Goal: Transaction & Acquisition: Purchase product/service

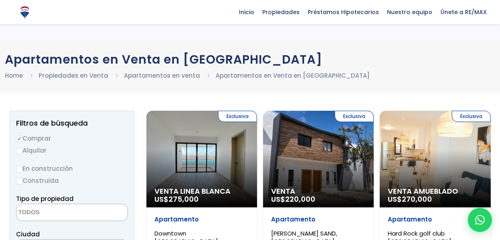
select select
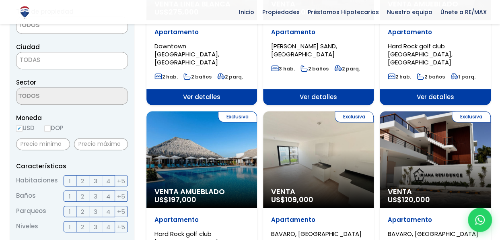
scroll to position [241, 0]
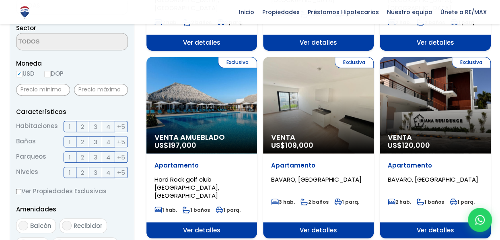
click at [50, 74] on input "DOP" at bounding box center [47, 74] width 6 height 6
radio input "true"
click at [56, 89] on input "text" at bounding box center [43, 90] width 54 height 12
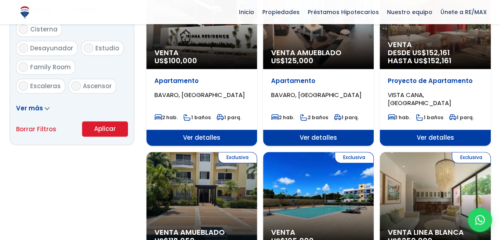
scroll to position [523, 0]
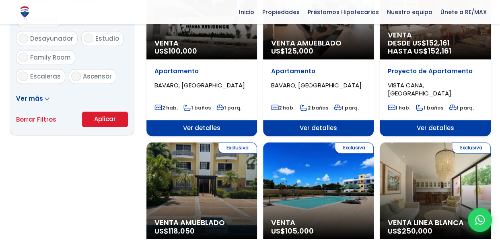
click at [105, 120] on button "Aplicar" at bounding box center [105, 118] width 46 height 15
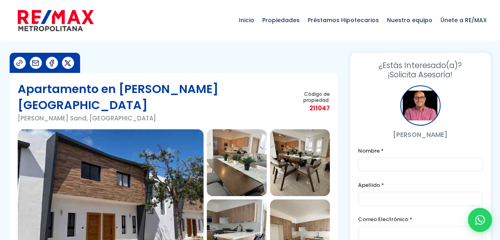
click at [249, 146] on img at bounding box center [237, 162] width 60 height 67
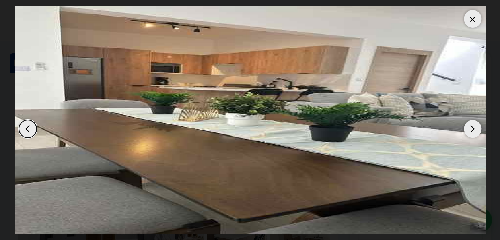
click at [468, 127] on div "Next slide" at bounding box center [473, 129] width 18 height 18
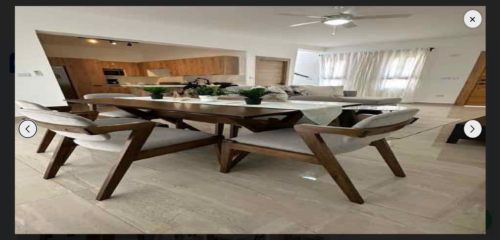
click at [468, 127] on div "Next slide" at bounding box center [473, 129] width 18 height 18
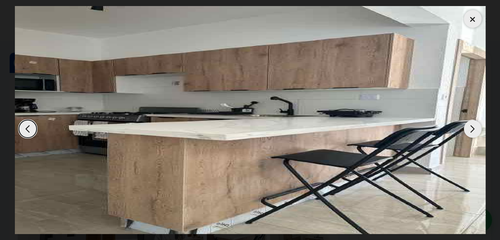
click at [468, 127] on div "Next slide" at bounding box center [473, 129] width 18 height 18
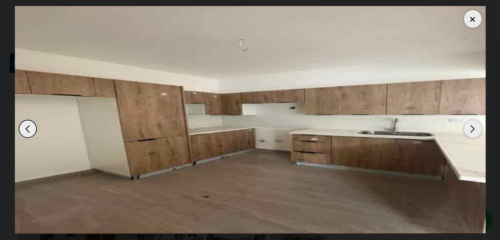
click at [468, 127] on div "Next slide" at bounding box center [473, 129] width 18 height 18
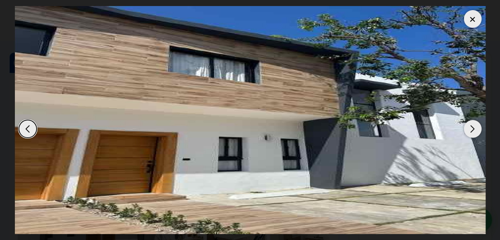
click at [468, 127] on div "Next slide" at bounding box center [473, 129] width 18 height 18
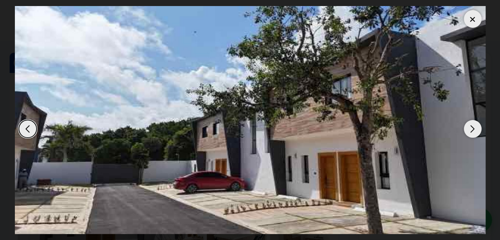
click at [468, 127] on div "Next slide" at bounding box center [473, 129] width 18 height 18
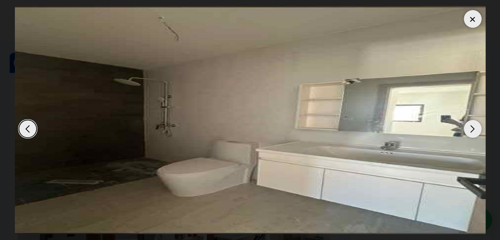
click at [468, 127] on div "Next slide" at bounding box center [473, 129] width 18 height 18
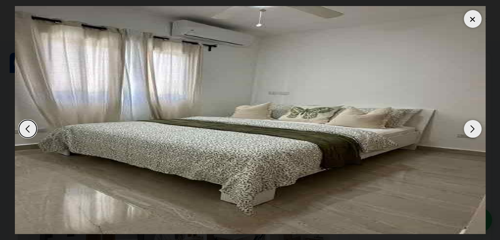
click at [467, 127] on div "Next slide" at bounding box center [473, 129] width 18 height 18
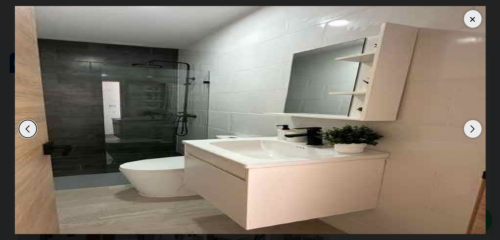
click at [467, 127] on div "Next slide" at bounding box center [473, 129] width 18 height 18
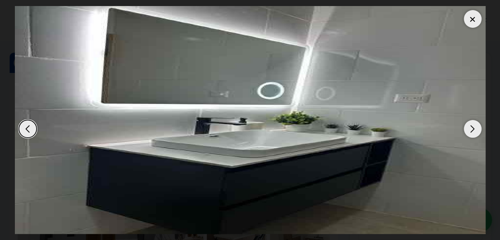
click at [467, 127] on div "Next slide" at bounding box center [473, 129] width 18 height 18
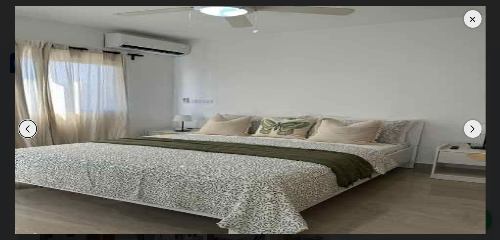
click at [467, 127] on div "Next slide" at bounding box center [473, 129] width 18 height 18
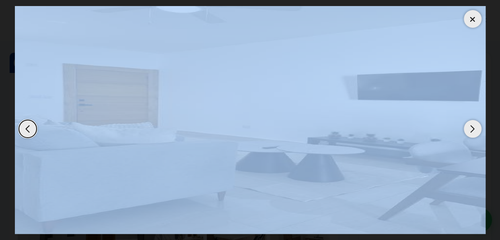
click at [467, 127] on div "Next slide" at bounding box center [473, 129] width 18 height 18
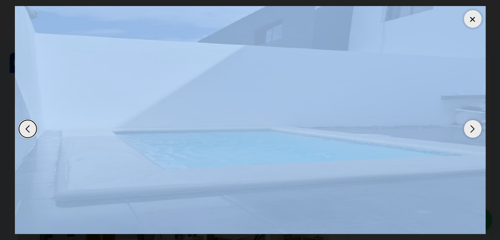
click at [467, 127] on div "Next slide" at bounding box center [473, 129] width 18 height 18
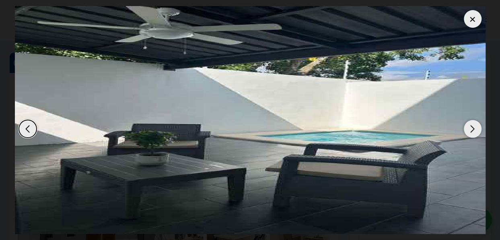
click at [467, 127] on div "Next slide" at bounding box center [473, 129] width 18 height 18
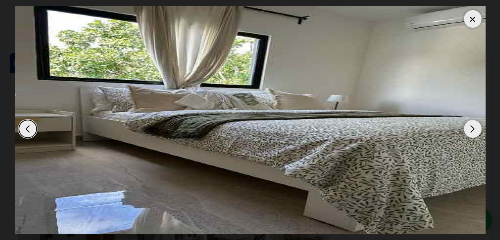
click at [26, 125] on div "Previous slide" at bounding box center [28, 129] width 18 height 18
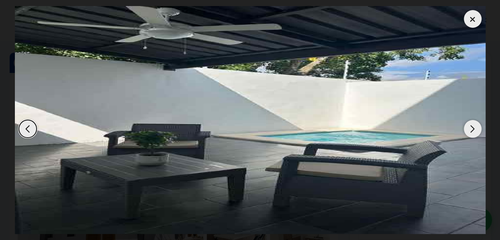
click at [465, 16] on div at bounding box center [473, 19] width 18 height 18
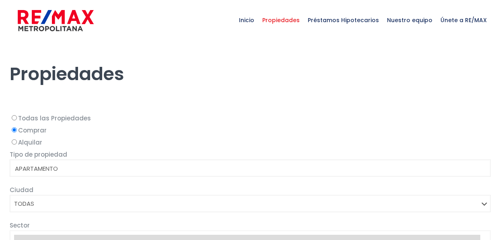
select select
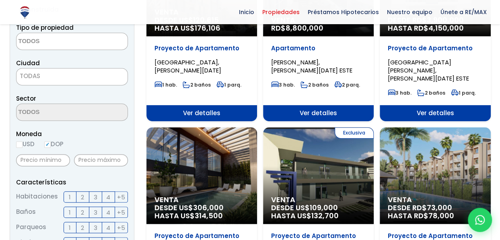
scroll to position [121, 0]
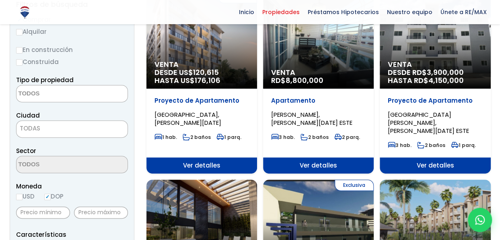
click at [17, 61] on input "Construida" at bounding box center [19, 62] width 6 height 6
radio input "true"
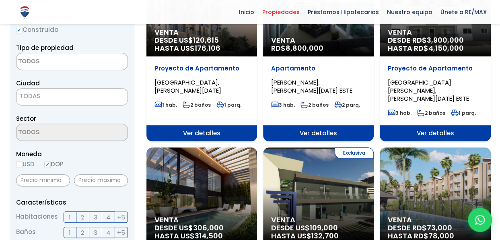
scroll to position [241, 0]
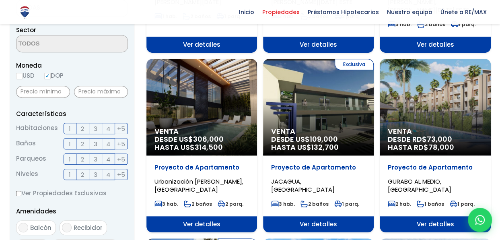
click at [21, 74] on input "USD" at bounding box center [19, 76] width 6 height 6
radio input "true"
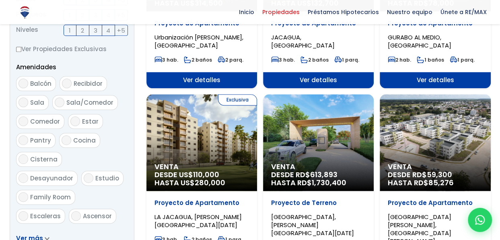
scroll to position [483, 0]
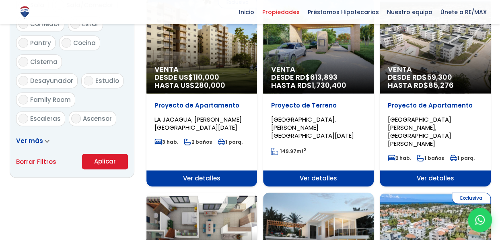
click at [90, 159] on button "Aplicar" at bounding box center [105, 161] width 46 height 15
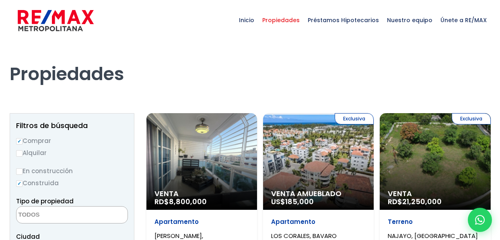
select select
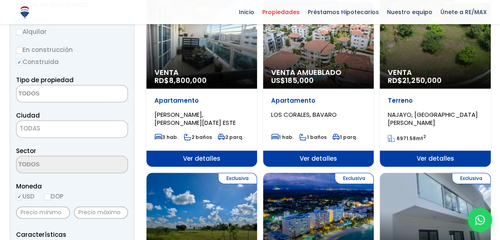
click at [74, 128] on span "TODAS" at bounding box center [71, 128] width 111 height 11
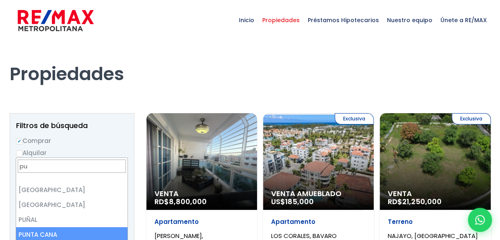
type input "pu"
select select "434"
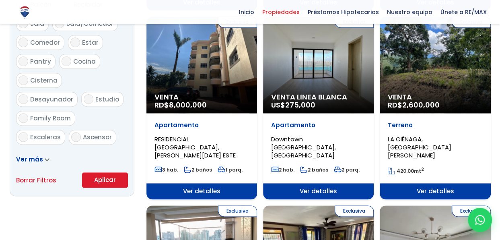
scroll to position [467, 0]
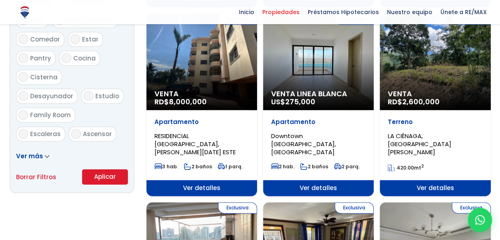
click at [104, 175] on button "Aplicar" at bounding box center [105, 176] width 46 height 15
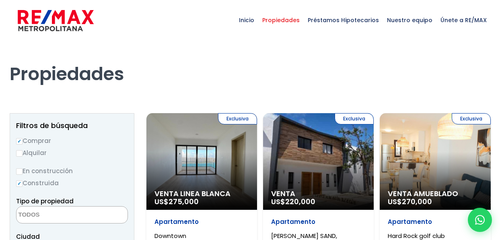
select select
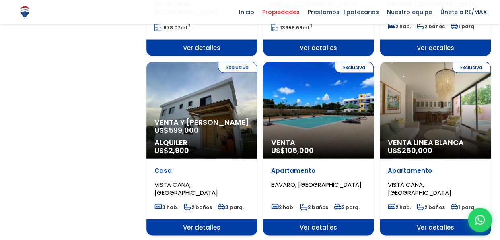
scroll to position [804, 0]
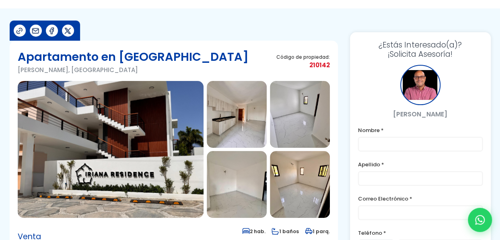
scroll to position [80, 0]
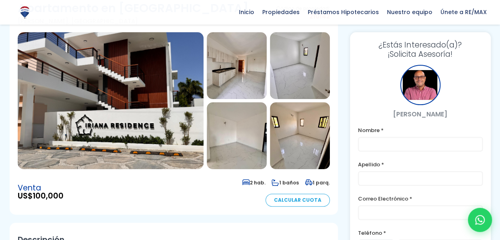
click at [263, 125] on img at bounding box center [237, 135] width 60 height 67
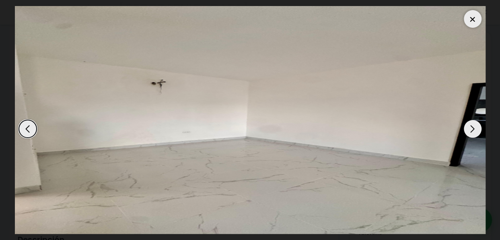
click at [469, 127] on div "Next slide" at bounding box center [473, 129] width 18 height 18
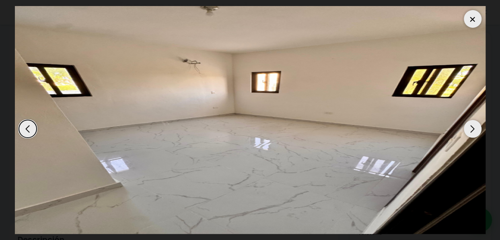
click at [469, 127] on div "Next slide" at bounding box center [473, 129] width 18 height 18
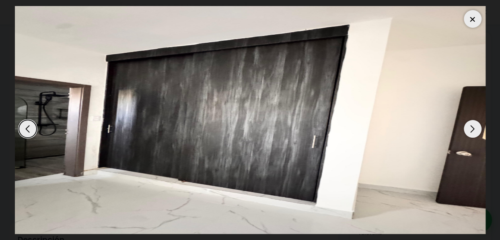
click at [469, 127] on div "Next slide" at bounding box center [473, 129] width 18 height 18
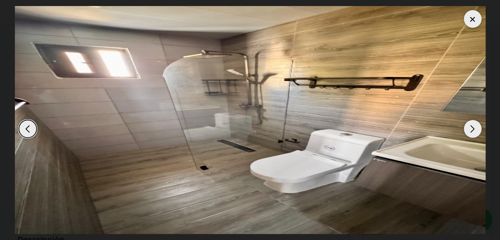
click at [469, 127] on div "Next slide" at bounding box center [473, 129] width 18 height 18
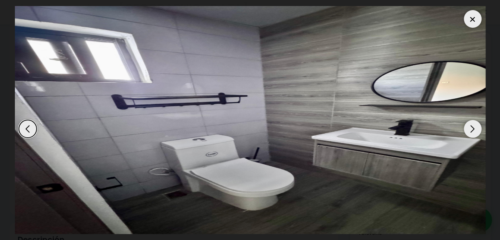
click at [469, 127] on div "Next slide" at bounding box center [473, 129] width 18 height 18
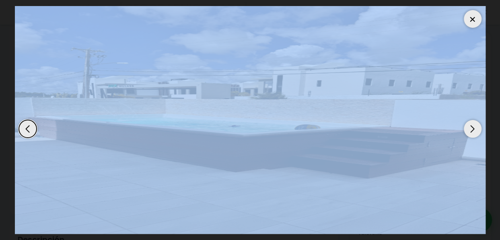
click at [469, 127] on div "Next slide" at bounding box center [473, 129] width 18 height 18
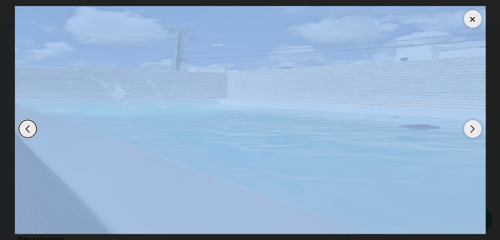
click at [470, 18] on div at bounding box center [473, 19] width 18 height 18
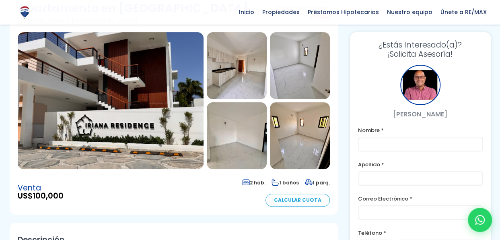
scroll to position [241, 0]
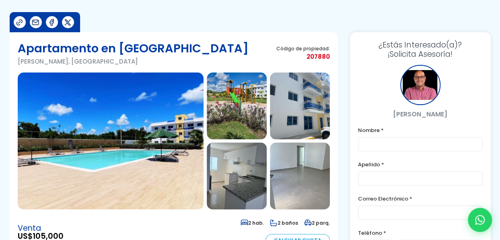
scroll to position [80, 0]
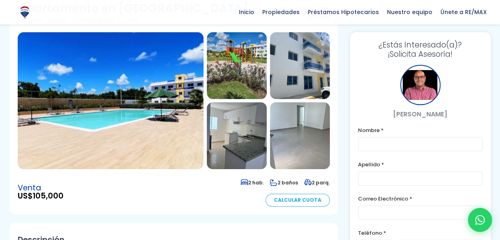
click at [251, 125] on img at bounding box center [237, 135] width 60 height 67
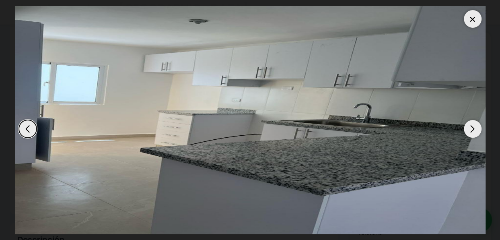
click at [471, 21] on div at bounding box center [473, 19] width 18 height 18
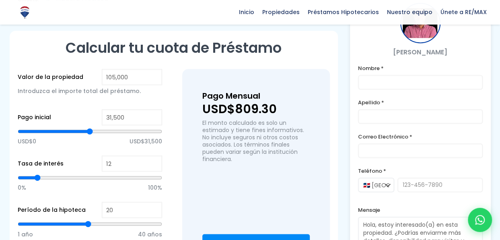
scroll to position [523, 0]
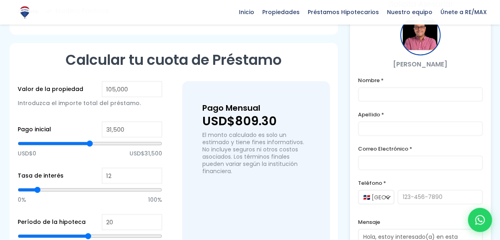
type input "53,015"
type input "53015"
type input "52,607"
type input "52607"
type input "52,403"
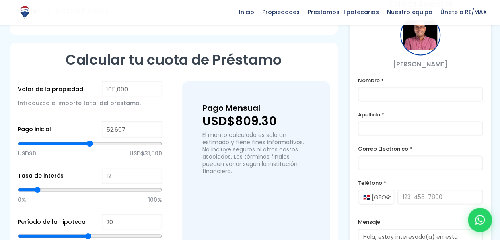
type input "52403"
type input "51,791"
type input "51791"
type input "51,383"
type input "51383"
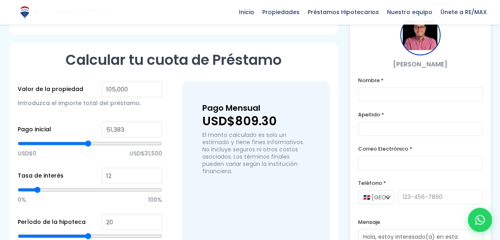
type input "50,364"
type input "50364"
type input "49,344"
type input "49344"
type input "47,917"
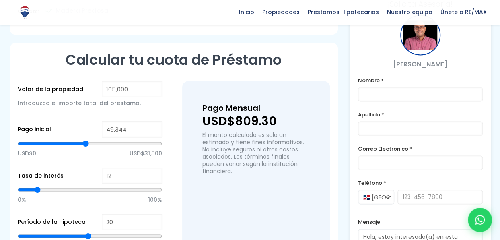
type input "47917"
type input "47,101"
type input "47101"
type input "46,286"
type input "46286"
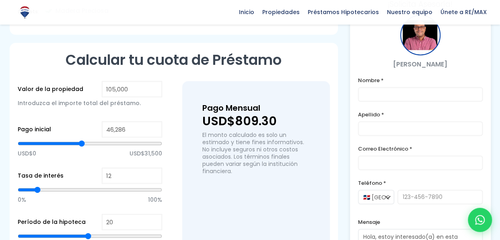
type input "45,470"
type input "45470"
type input "44,858"
type input "44858"
type input "44,247"
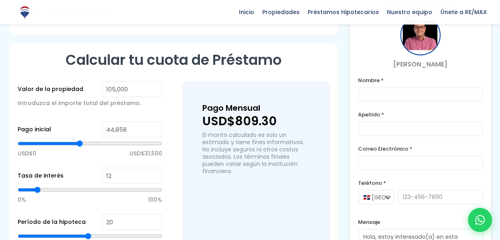
type input "44247"
type input "44,043"
type input "44043"
type input "43,839"
type input "43839"
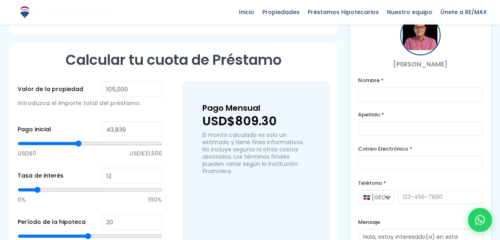
type input "43,635"
type input "43635"
type input "43,431"
type input "43431"
type input "43,023"
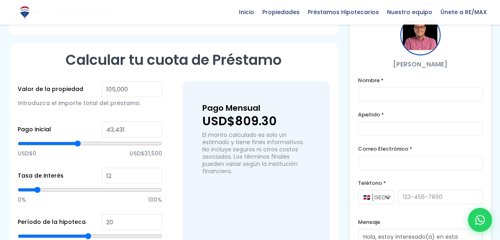
type input "43023"
type input "42,616"
type input "42616"
type input "42,412"
type input "42412"
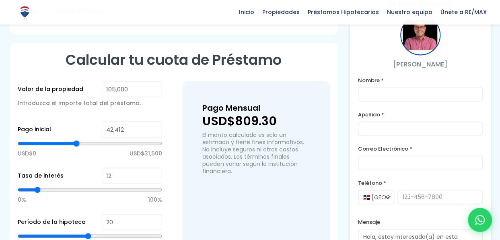
type input "42,208"
type input "42208"
type input "42,004"
type input "42004"
type input "41,800"
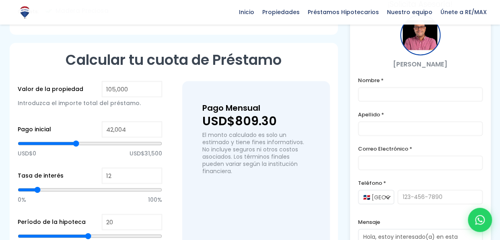
type input "41800"
type input "41,596"
type input "41596"
type input "41,392"
type input "41392"
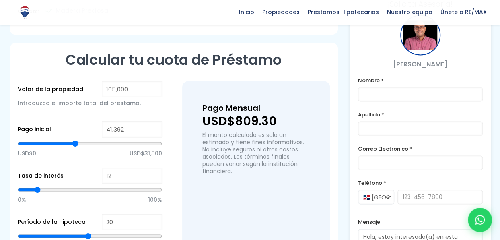
type input "41,188"
type input "41188"
type input "40,984"
type input "40984"
type input "40,577"
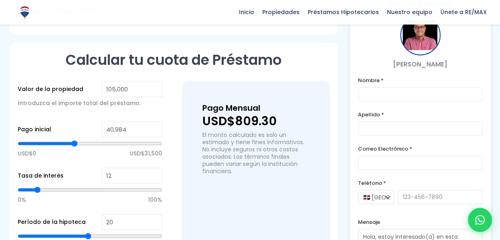
type input "40577"
type input "40,373"
type input "40373"
type input "39,965"
type input "39965"
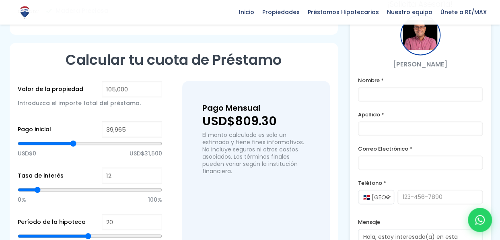
type input "39,557"
type input "39557"
type input "39,149"
type input "39149"
type input "38,945"
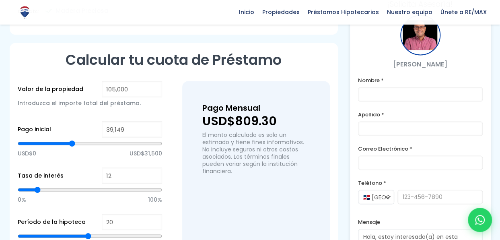
type input "38945"
type input "38,537"
type input "38537"
type input "37,926"
type input "37926"
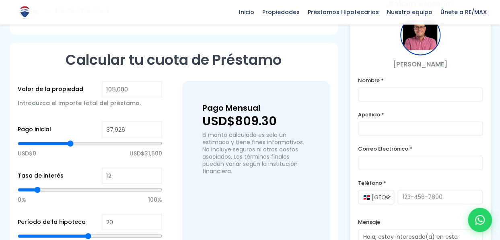
type input "37,722"
type input "37722"
type input "37,110"
type input "37110"
type input "36,702"
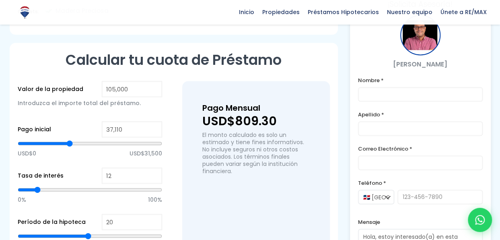
type input "36702"
type input "36,295"
type input "36295"
type input "35,683"
type input "35683"
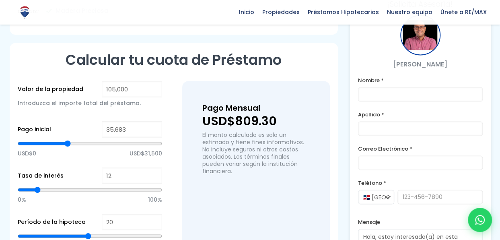
type input "35,479"
type input "35479"
type input "35,071"
type input "35071"
type input "34,663"
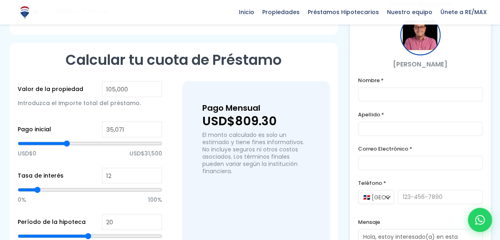
type input "34663"
type input "34,256"
type input "34256"
type input "33,848"
type input "33848"
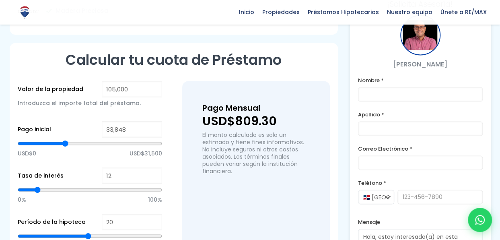
type input "33,644"
type input "33644"
type input "33,032"
type input "33032"
type input "32,828"
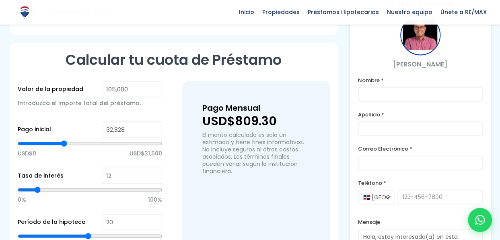
type input "32828"
type input "32,624"
type input "32624"
type input "32,217"
type input "32217"
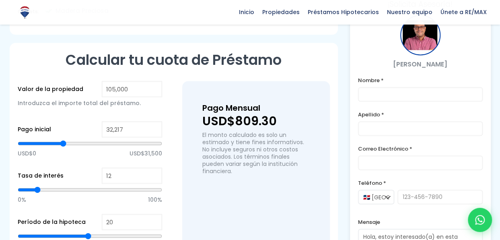
type input "31,809"
type input "31809"
type input "31,605"
type input "31605"
type input "31,401"
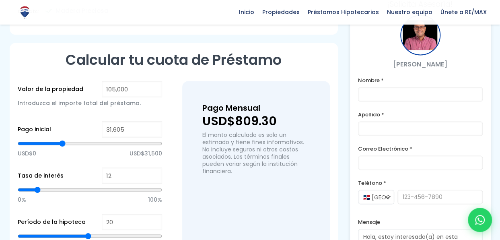
type input "31401"
type input "31,197"
type input "31197"
type input "30,993"
type input "30993"
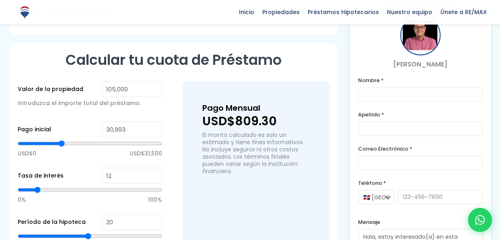
type input "30,789"
type input "30789"
type input "30,585"
type input "30585"
type input "30,381"
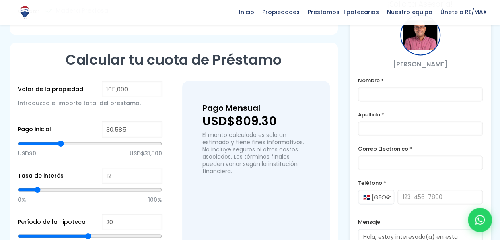
type input "30381"
type input "30,178"
type input "30178"
type input "29,974"
type input "29974"
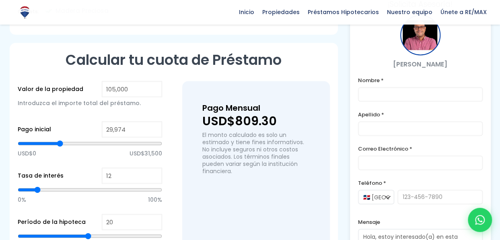
type input "29,770"
type input "29770"
type input "29,566"
type input "29566"
type input "29,362"
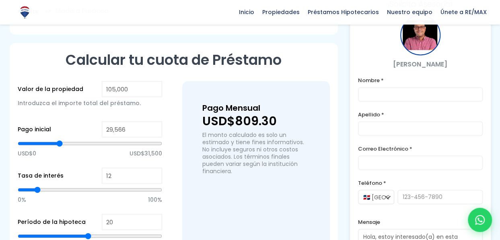
type input "29362"
type input "29,158"
type input "29158"
type input "28,750"
type input "28750"
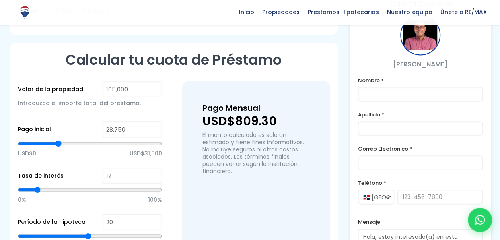
type input "28,546"
type input "28546"
type input "28,342"
type input "28342"
type input "28,138"
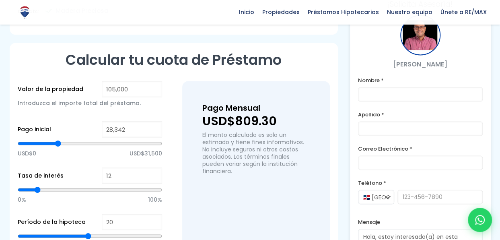
type input "28138"
type input "27,935"
type input "27935"
type input "27,731"
type input "27731"
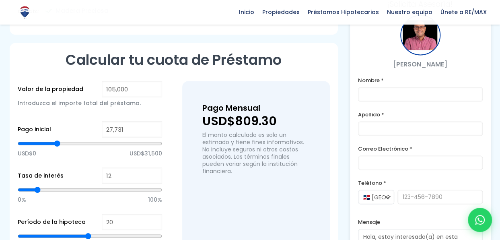
type input "27,527"
type input "27527"
type input "27,323"
type input "27323"
type input "27,119"
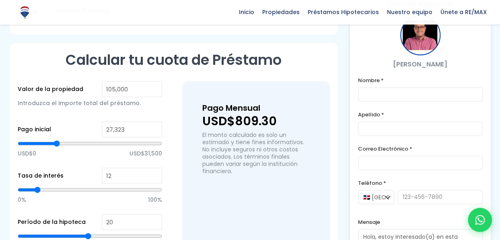
type input "27119"
type input "26,915"
type input "26915"
type input "26,711"
type input "26711"
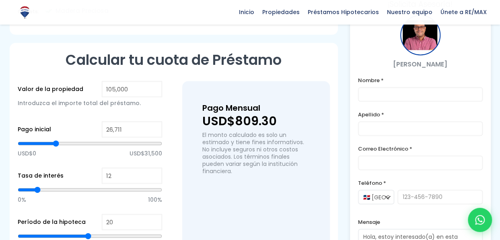
type input "26,303"
type input "26303"
type input "26,099"
type input "26099"
type input "25,896"
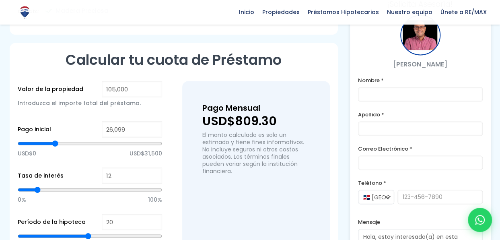
type input "25896"
type input "25,692"
type input "25692"
type input "25,488"
type input "25488"
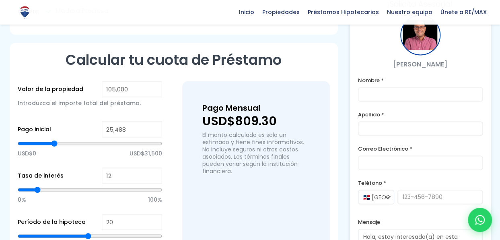
type input "25,284"
type input "25284"
type input "25,080"
type input "25080"
type input "24,876"
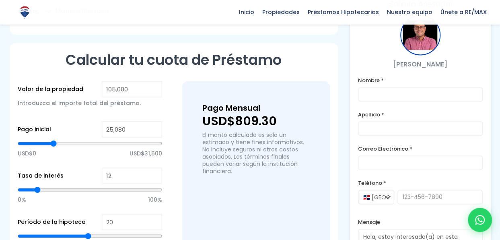
type input "24876"
type input "24,672"
type input "24672"
type input "24,468"
type input "24468"
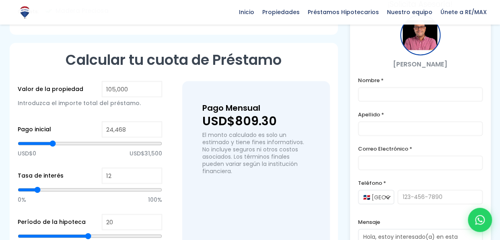
type input "24,264"
type input "24264"
type input "24,060"
type input "24060"
type input "23,857"
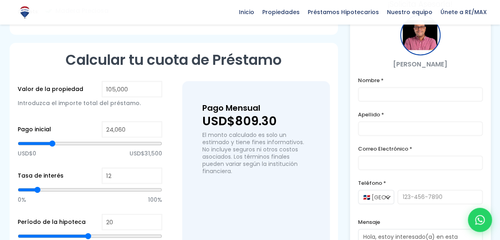
type input "23857"
type input "23,653"
type input "23653"
type input "23,449"
type input "23449"
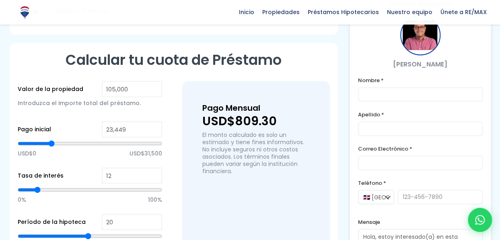
type input "23,245"
type input "23245"
type input "22,837"
type input "22837"
type input "22,633"
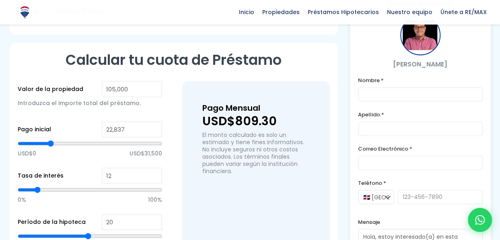
type input "22633"
type input "22,429"
type input "22429"
type input "22,225"
type input "22225"
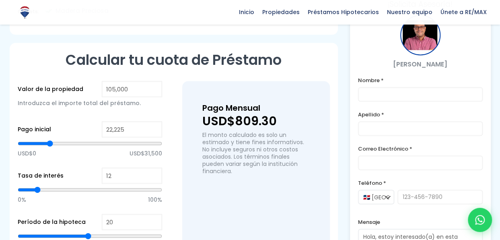
type input "22,021"
type input "22021"
type input "21,818"
type input "21818"
type input "21,614"
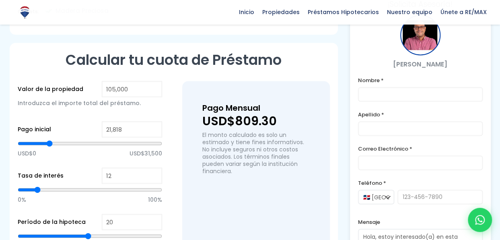
type input "21614"
type input "21,410"
type input "21410"
type input "21,206"
type input "21206"
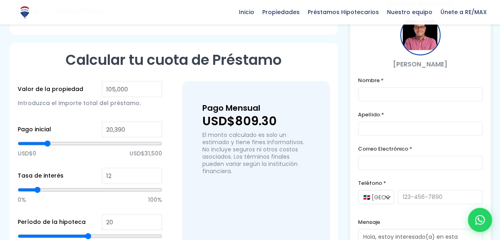
drag, startPoint x: 90, startPoint y: 120, endPoint x: 47, endPoint y: 123, distance: 43.1
click at [47, 139] on input "range" at bounding box center [90, 143] width 144 height 8
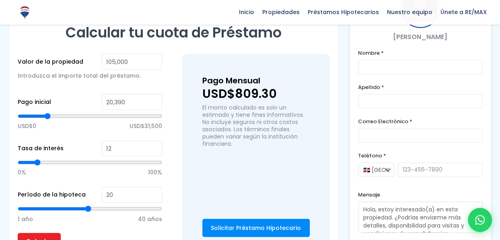
scroll to position [563, 0]
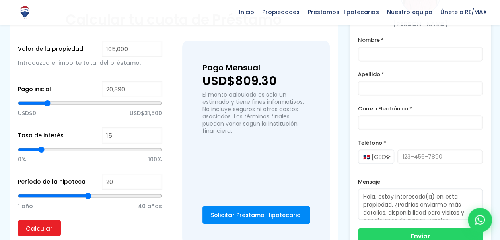
click at [41, 145] on input "range" at bounding box center [90, 149] width 144 height 8
click at [49, 220] on input "Calcular" at bounding box center [39, 228] width 43 height 16
click at [46, 220] on input "Calcular" at bounding box center [39, 228] width 43 height 16
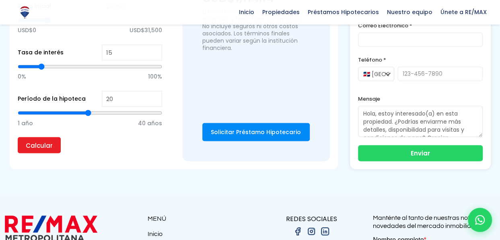
scroll to position [757, 0]
